Goal: Navigation & Orientation: Find specific page/section

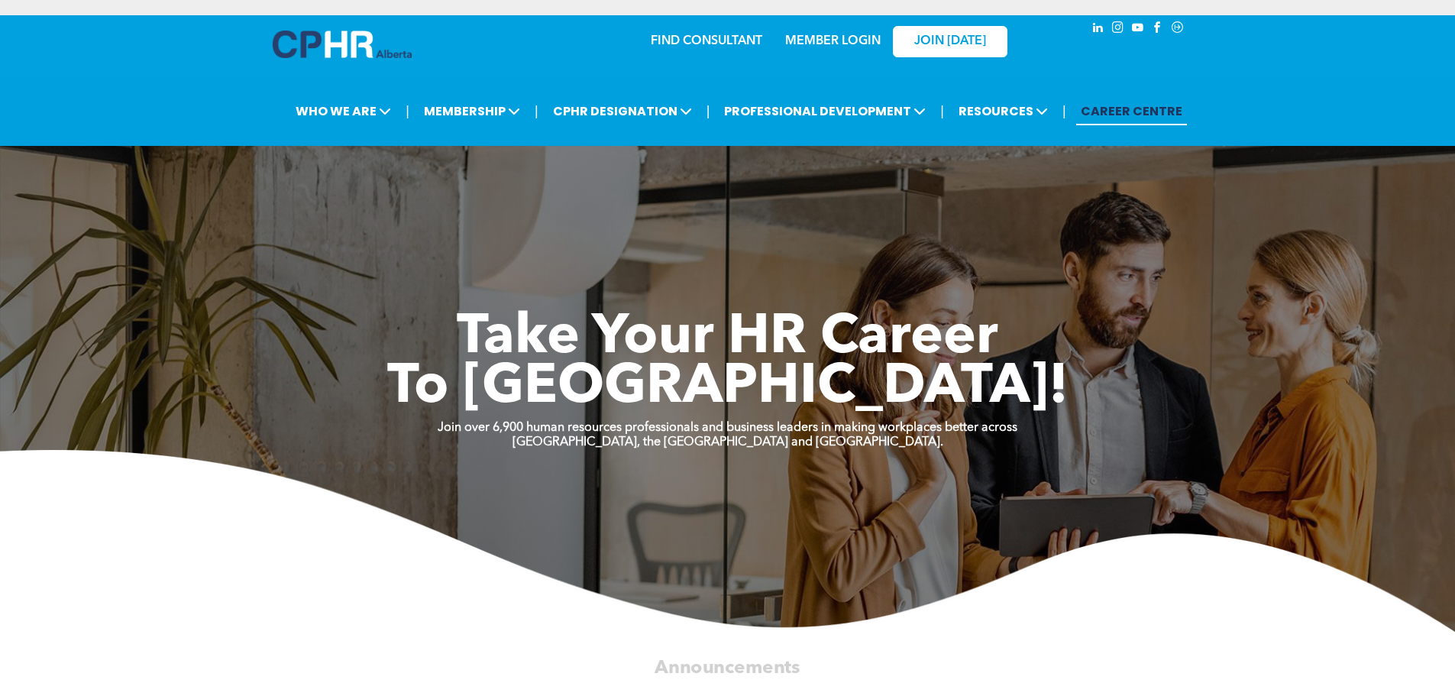
click at [1125, 108] on link "CAREER CENTRE" at bounding box center [1131, 111] width 111 height 28
click at [871, 41] on div "JOIN [DATE]" at bounding box center [940, 41] width 141 height 48
click at [851, 42] on link "MEMBER LOGIN" at bounding box center [832, 41] width 95 height 12
click at [842, 39] on link "MEMBER LOGIN" at bounding box center [832, 41] width 95 height 12
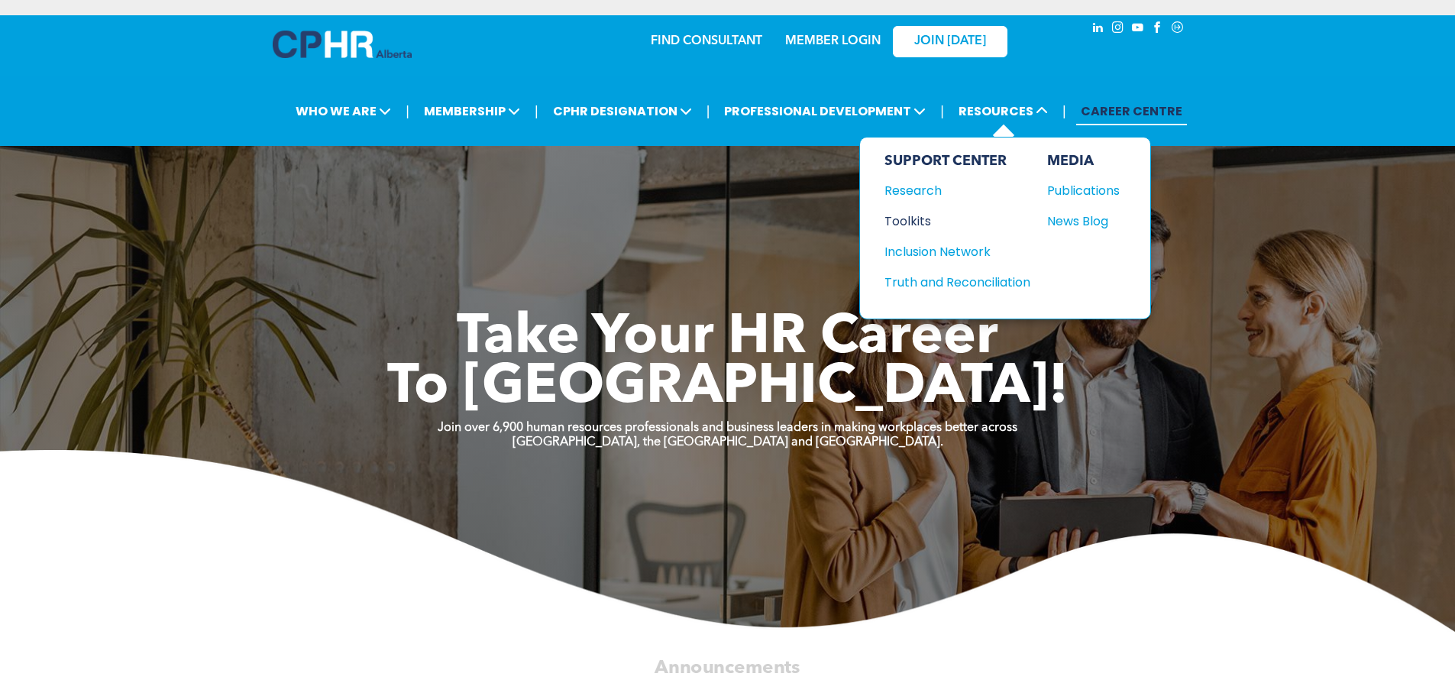
click at [901, 225] on div "Toolkits" at bounding box center [950, 221] width 131 height 19
